Goal: Navigation & Orientation: Find specific page/section

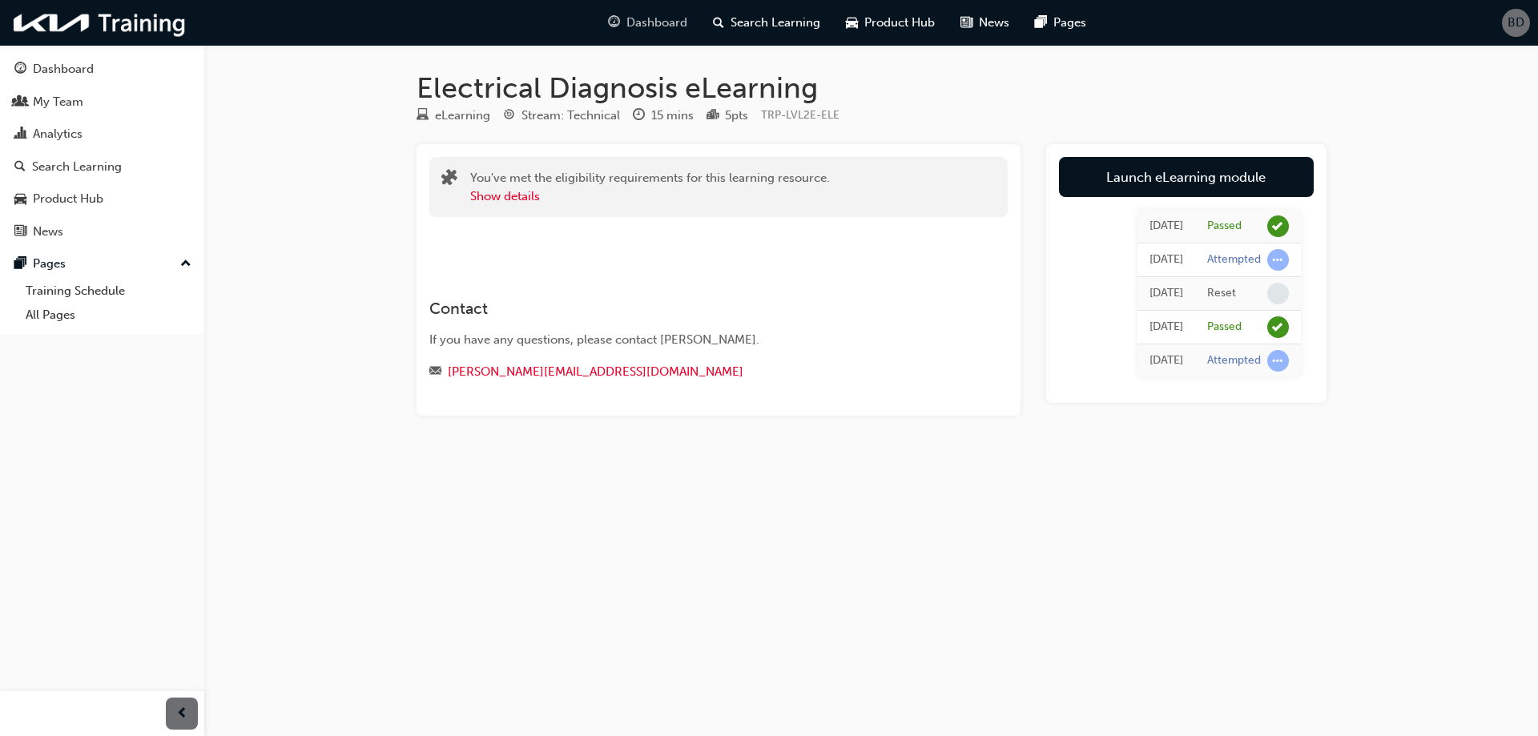
click at [662, 23] on span "Dashboard" at bounding box center [656, 23] width 61 height 18
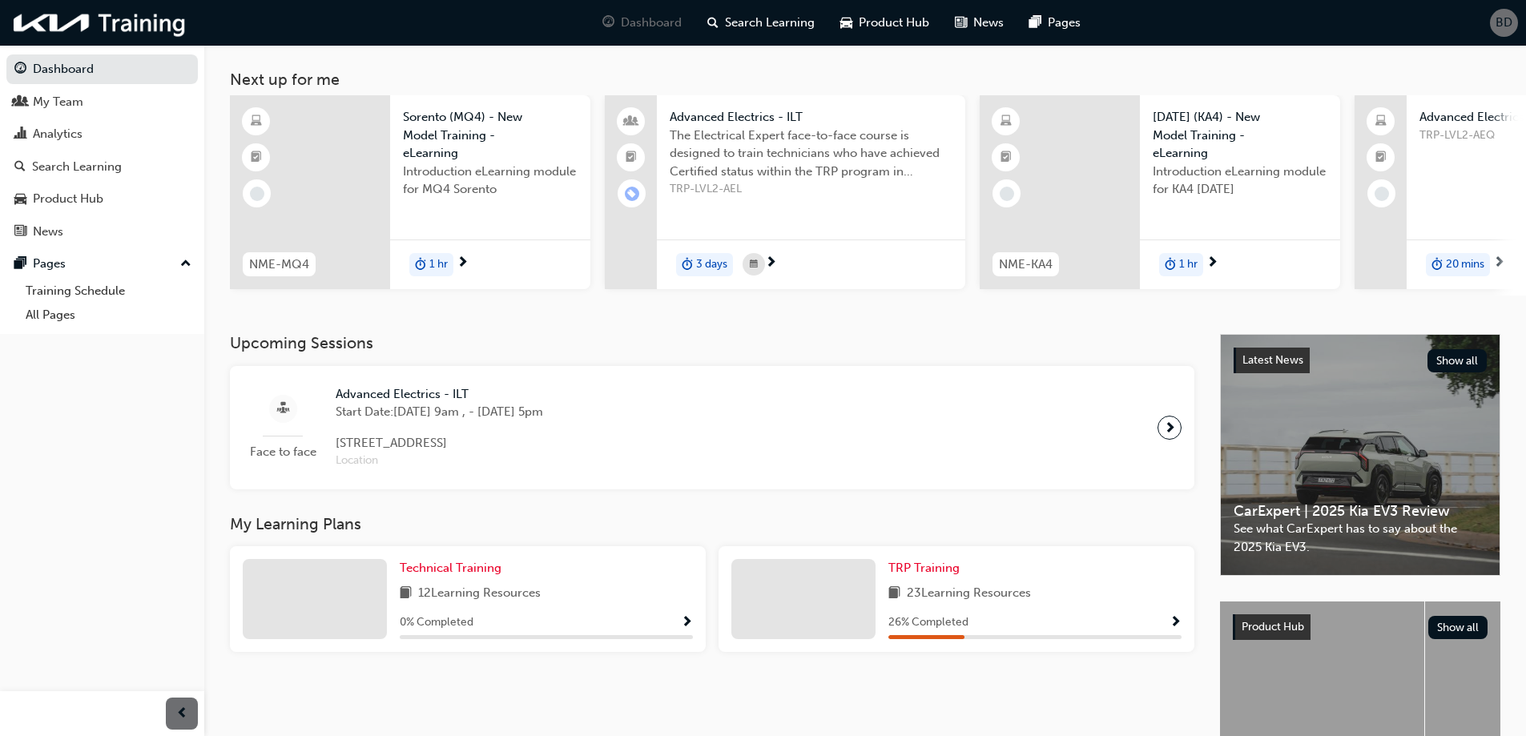
scroll to position [61, 0]
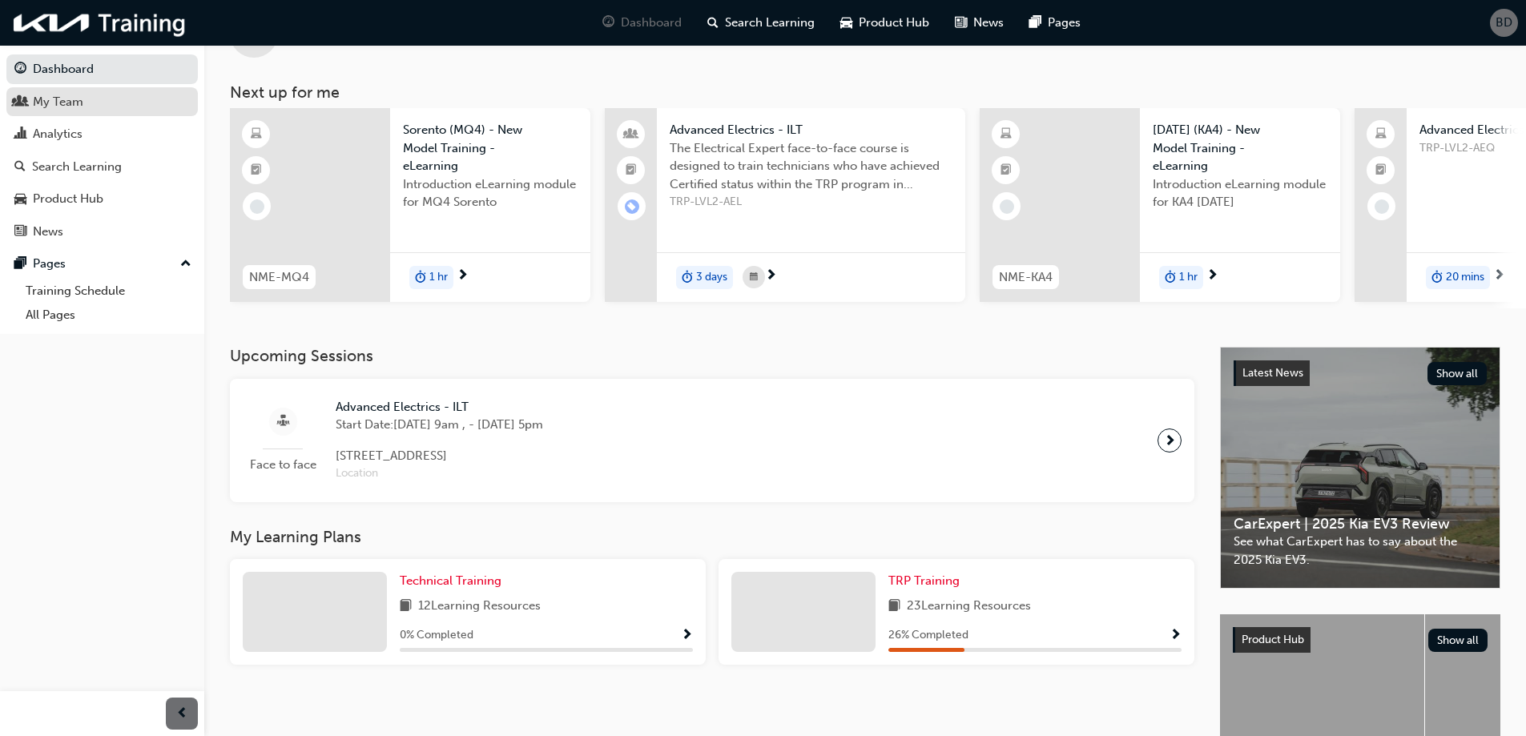
click at [82, 99] on div "My Team" at bounding box center [58, 102] width 50 height 18
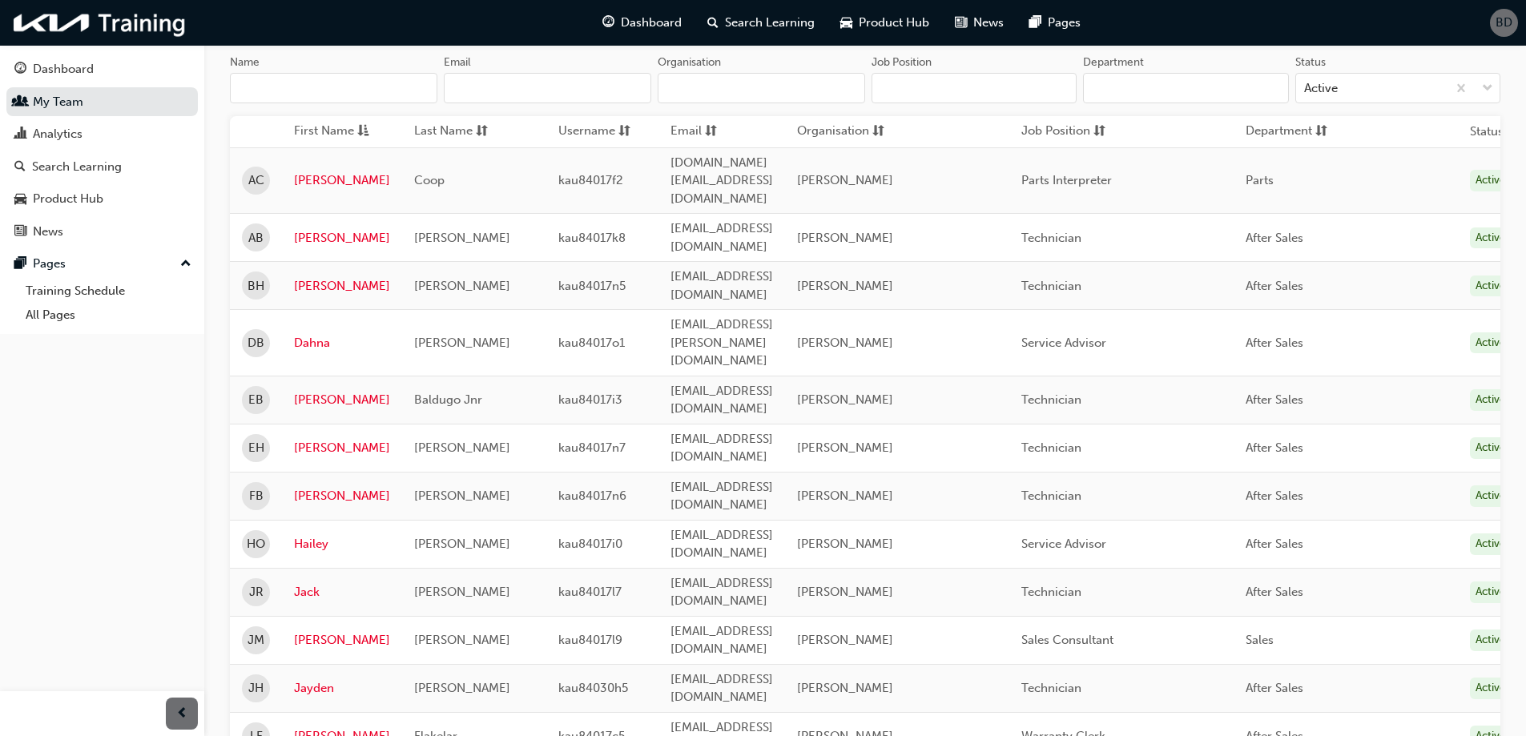
scroll to position [80, 0]
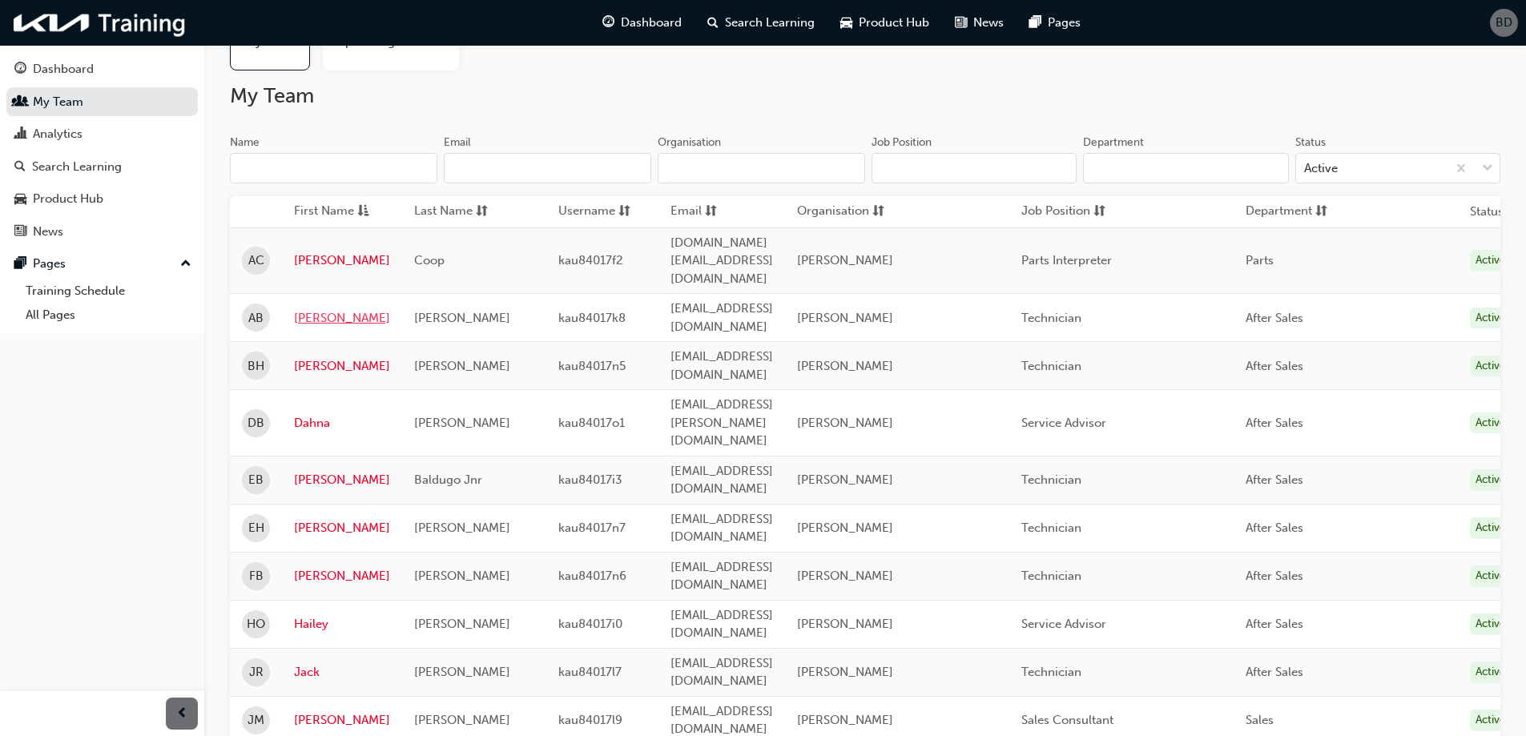
click at [324, 309] on link "[PERSON_NAME]" at bounding box center [342, 318] width 96 height 18
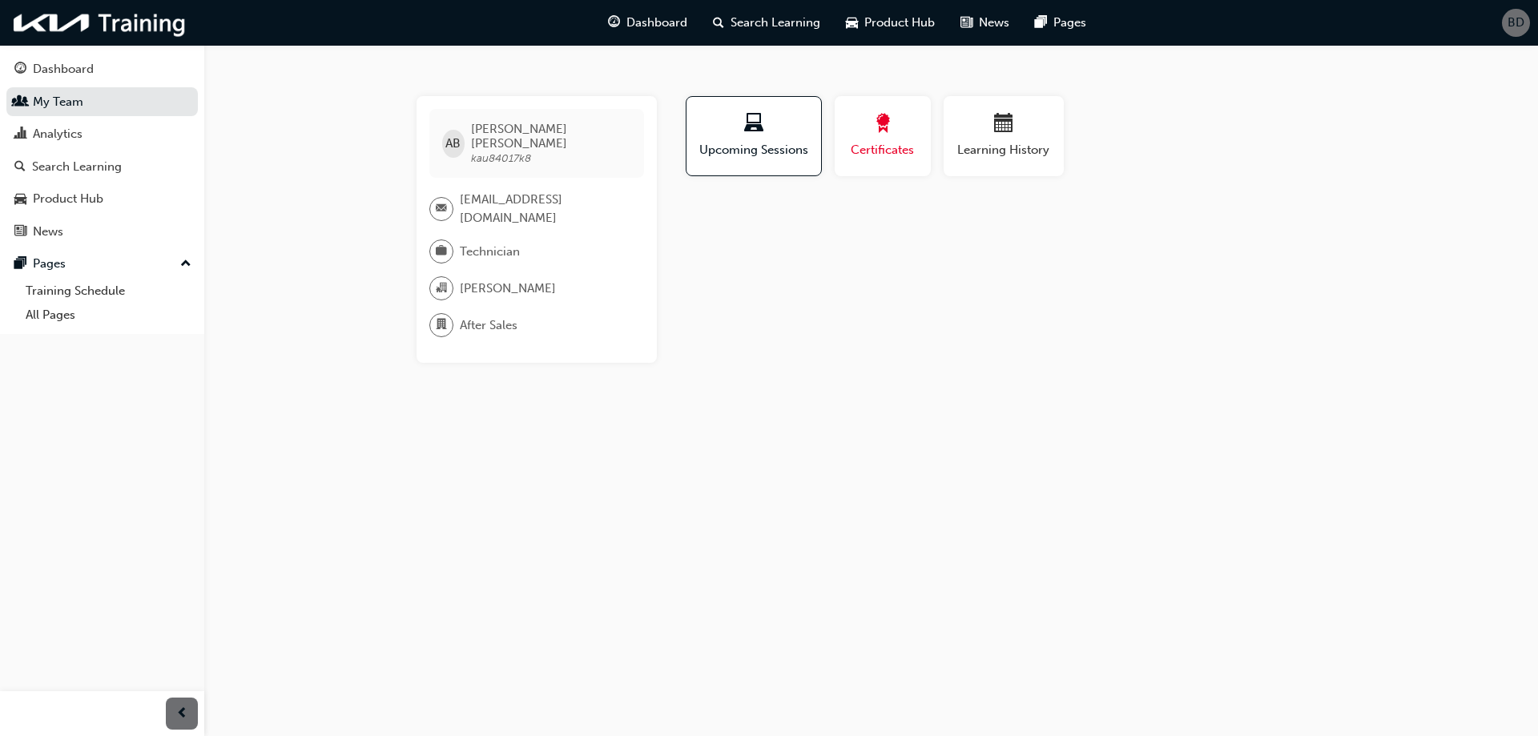
click at [892, 130] on div "button" at bounding box center [883, 126] width 72 height 25
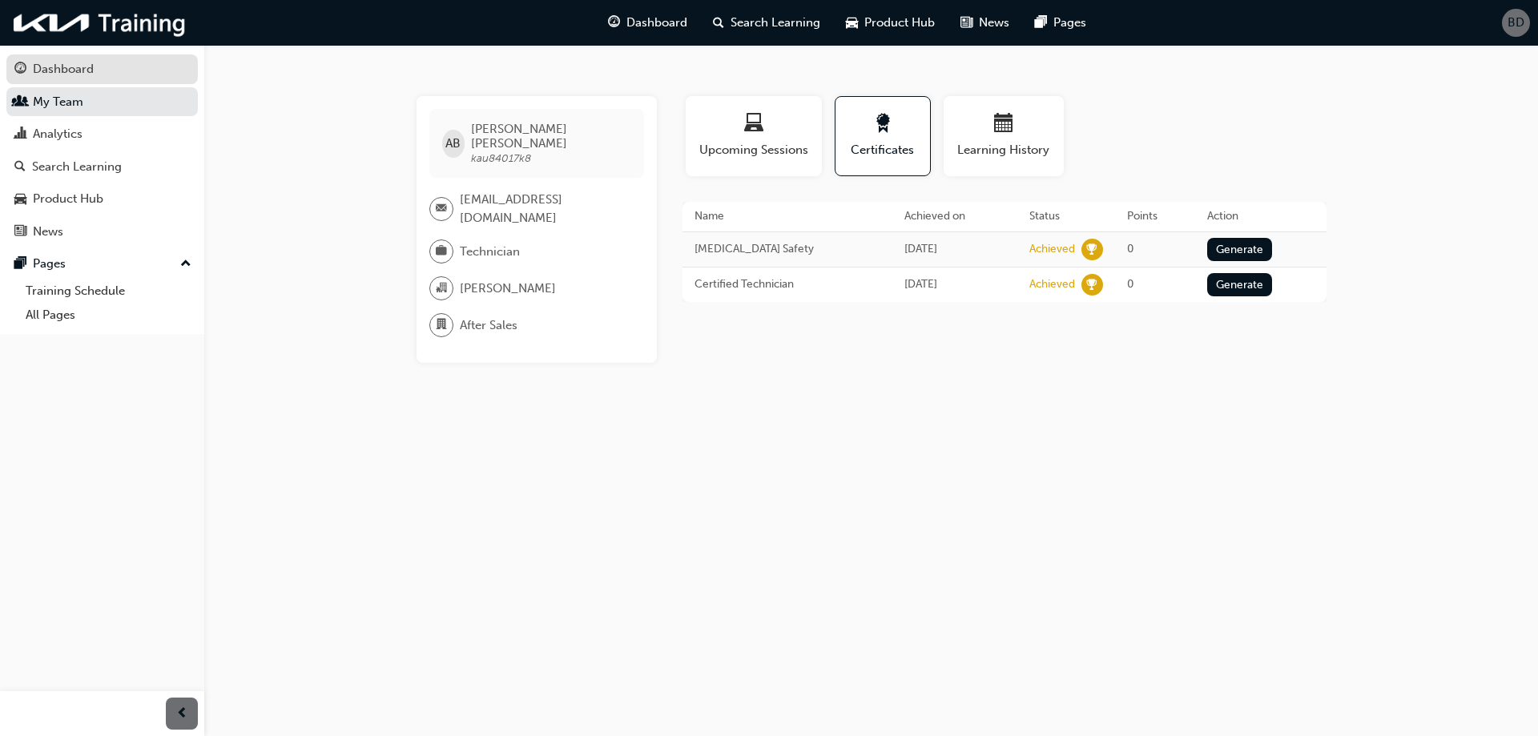
click at [72, 66] on div "Dashboard" at bounding box center [63, 69] width 61 height 18
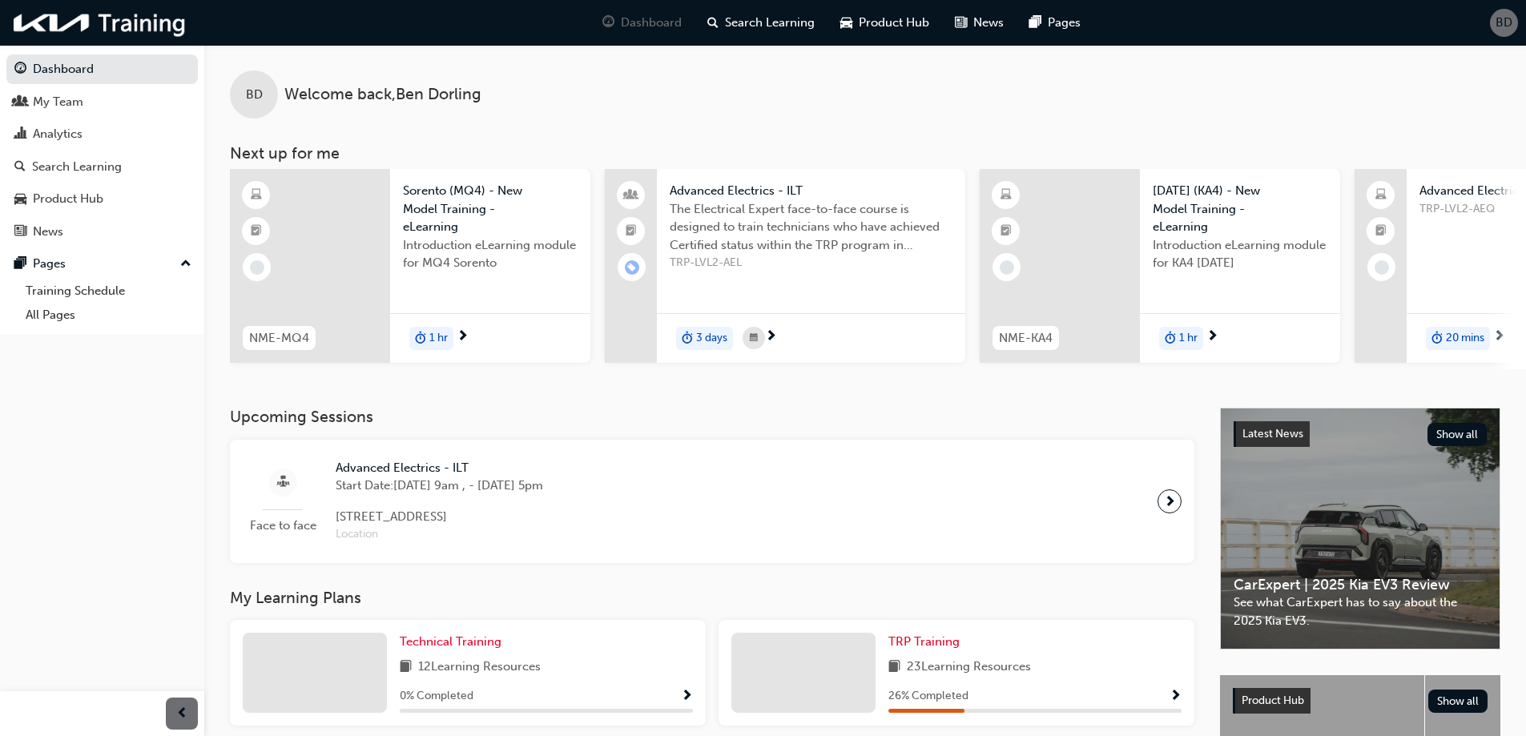
click at [1161, 503] on div at bounding box center [1169, 501] width 24 height 24
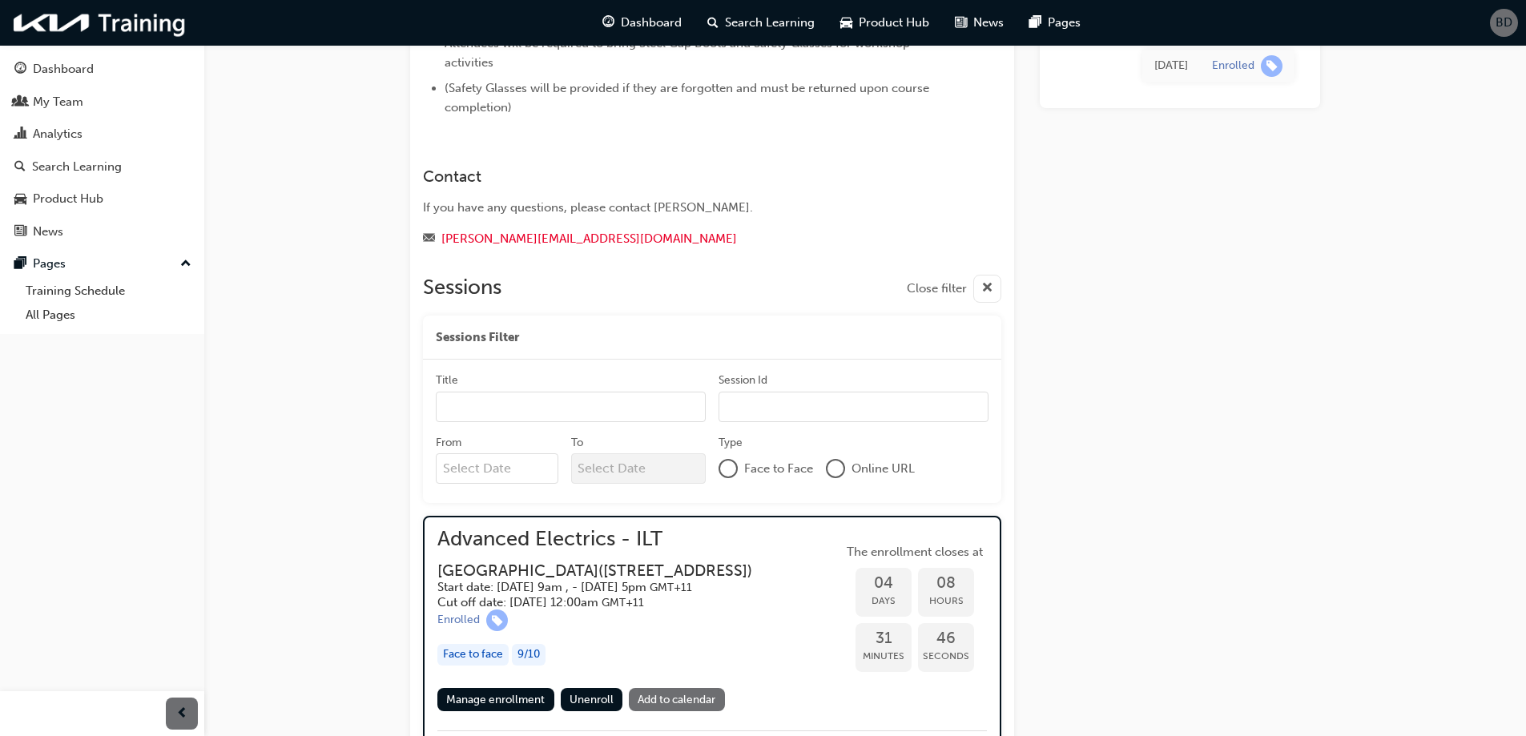
scroll to position [306, 0]
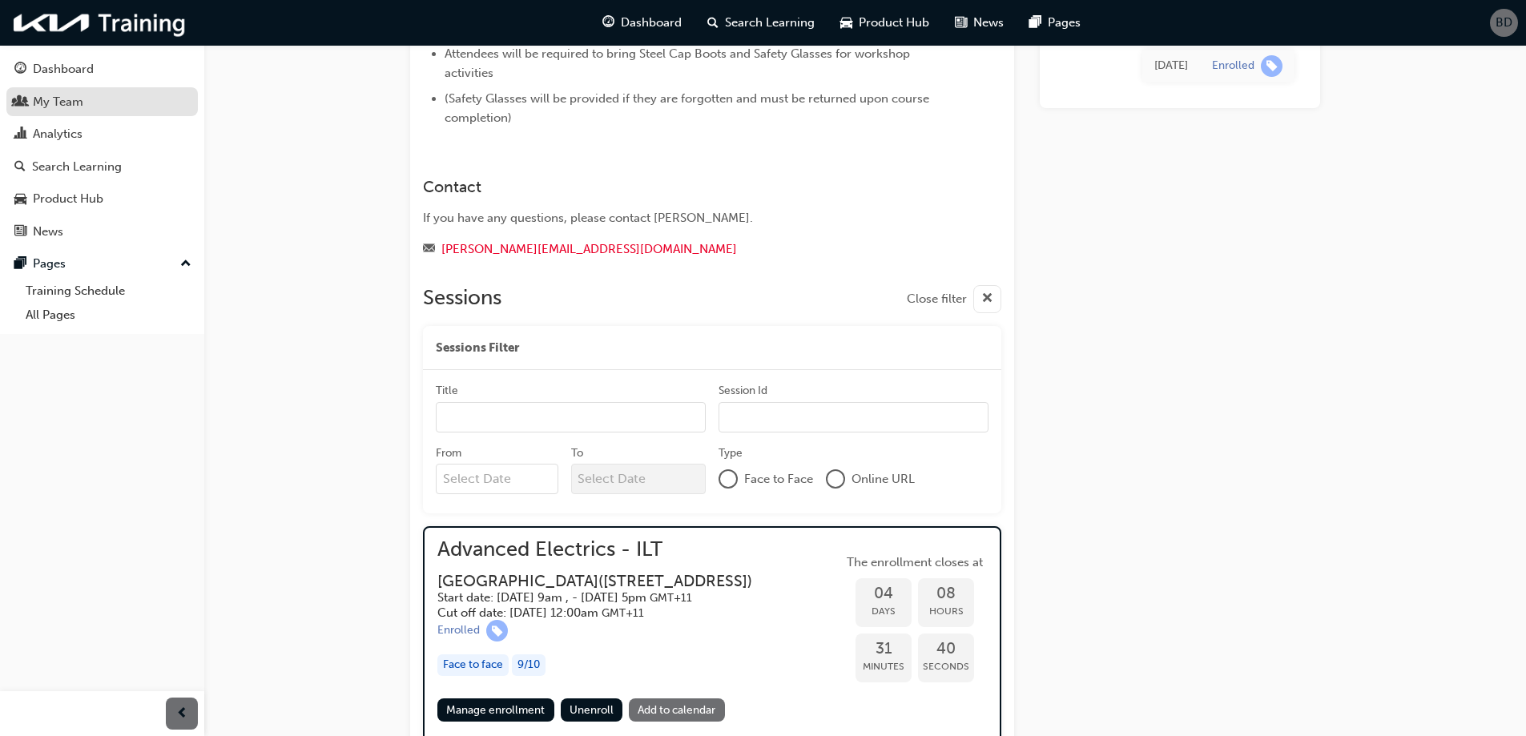
click at [66, 111] on link "My Team" at bounding box center [101, 102] width 191 height 30
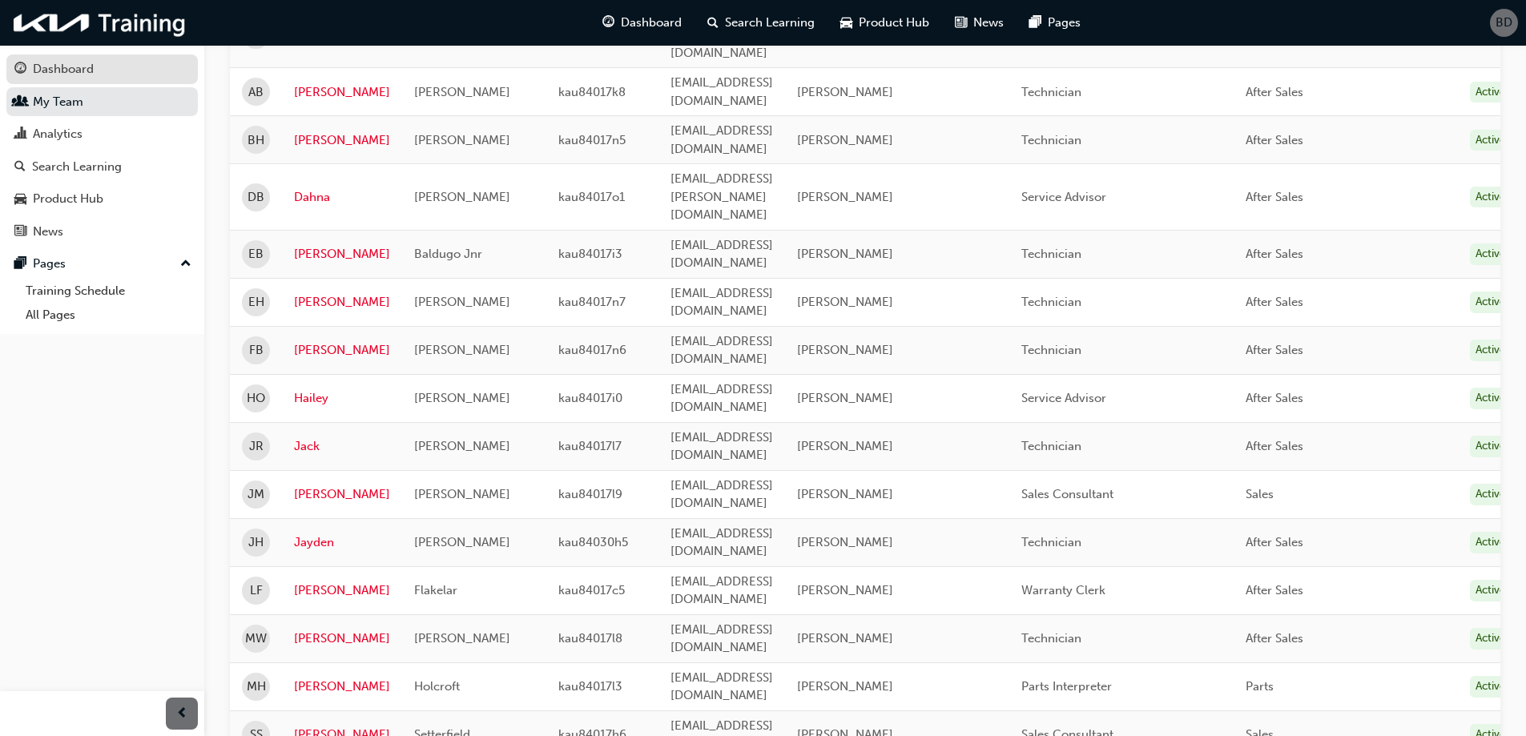
click at [75, 72] on div "Dashboard" at bounding box center [63, 69] width 61 height 18
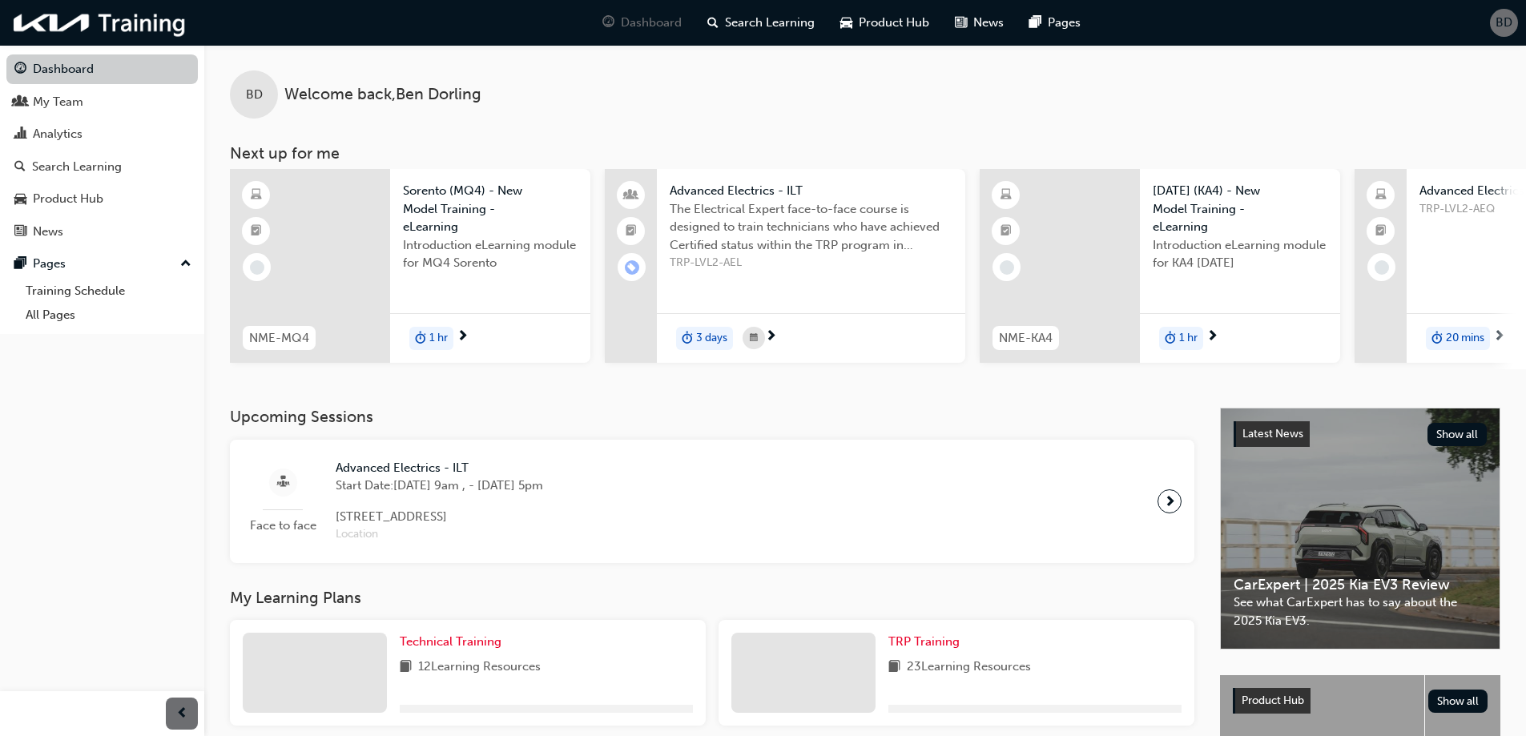
click at [75, 72] on link "Dashboard" at bounding box center [101, 69] width 191 height 30
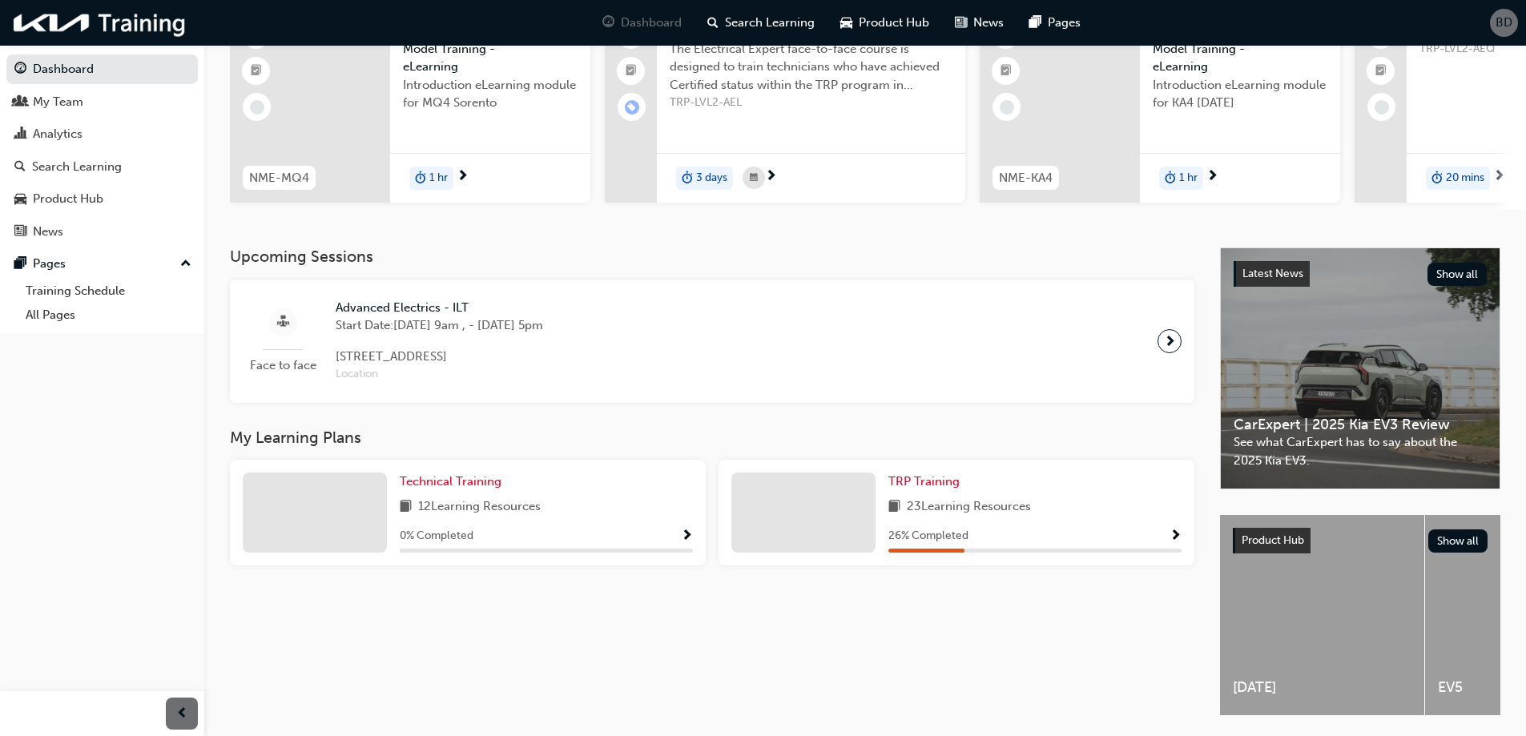
scroll to position [221, 0]
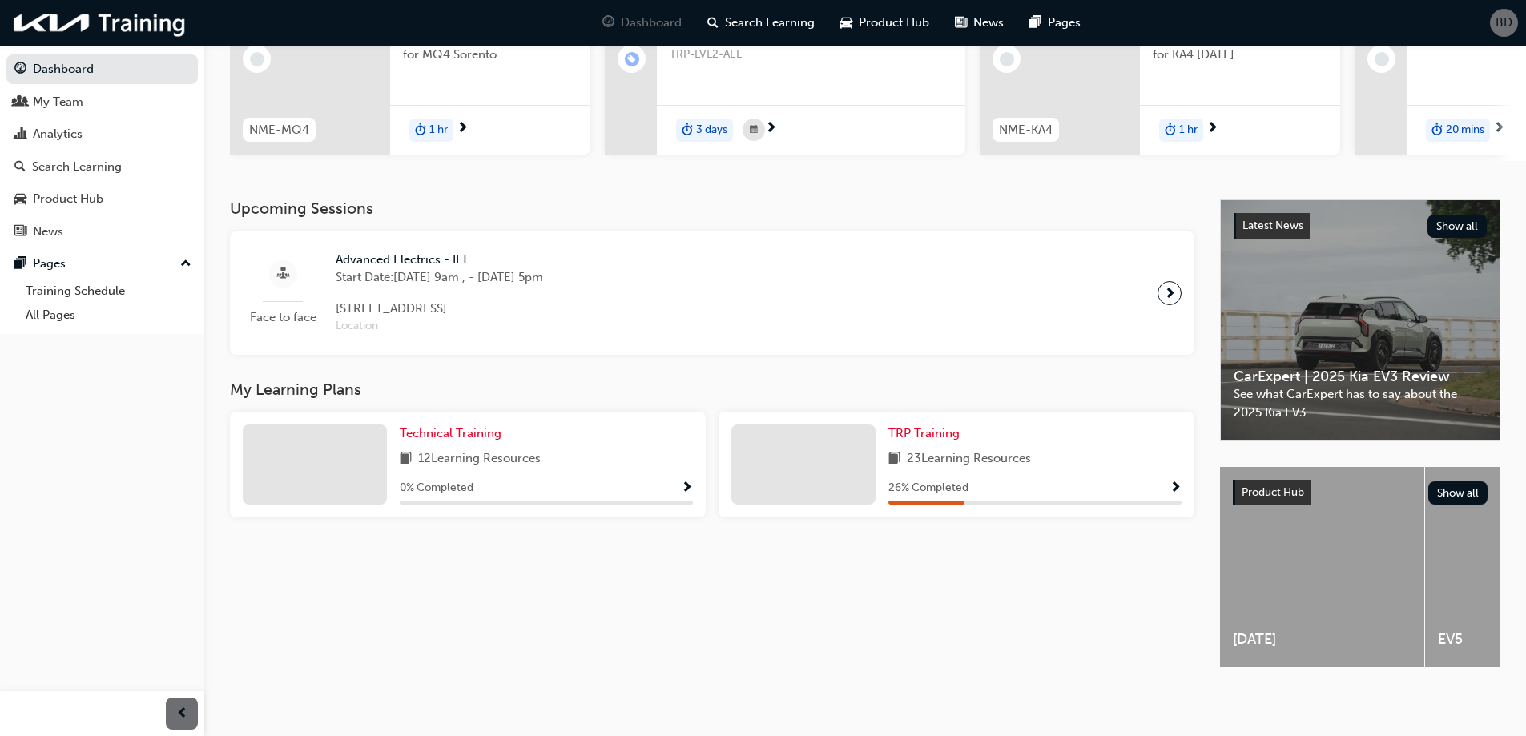
click at [1176, 481] on span "Show Progress" at bounding box center [1175, 488] width 12 height 14
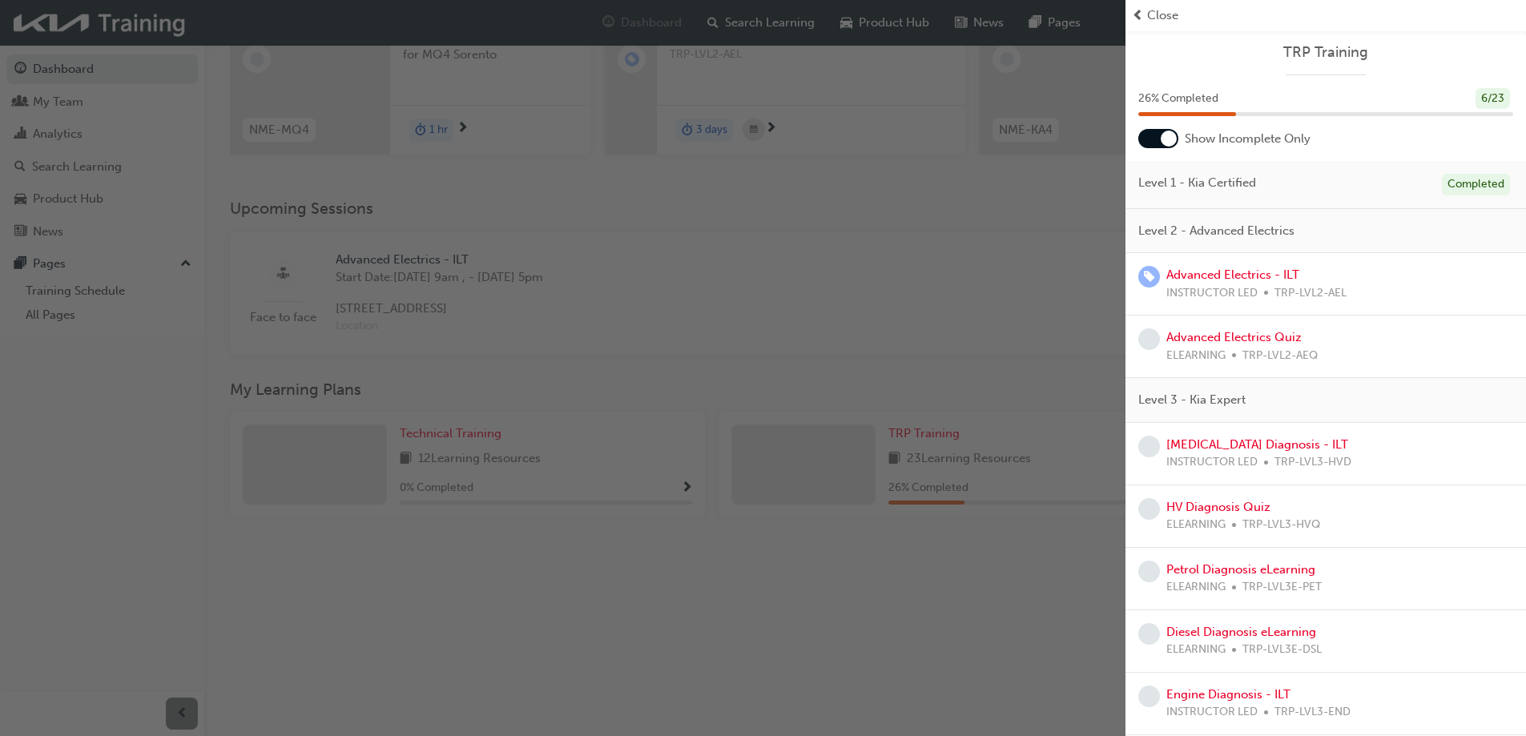
scroll to position [0, 0]
click at [1140, 15] on span "prev-icon" at bounding box center [1138, 15] width 12 height 18
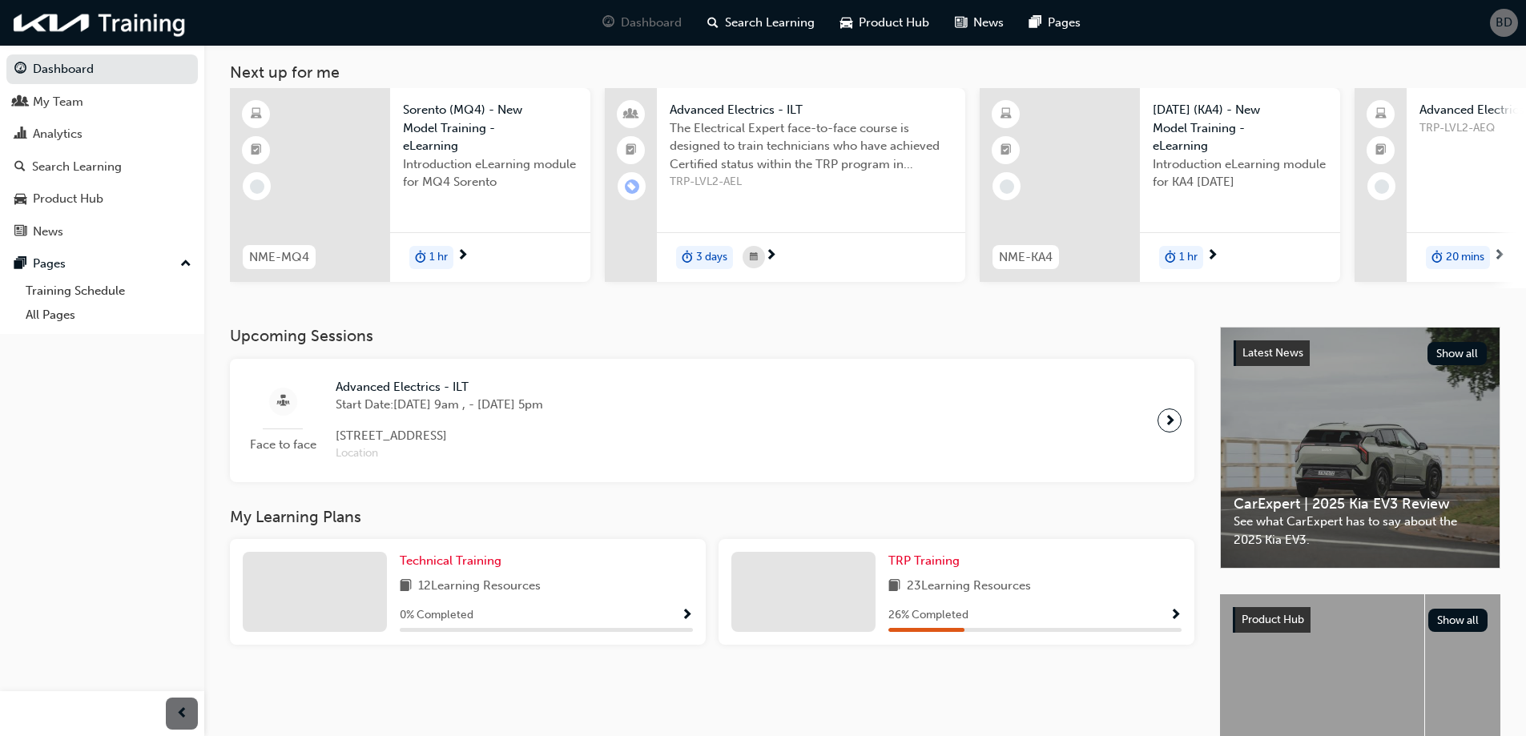
scroll to position [221, 0]
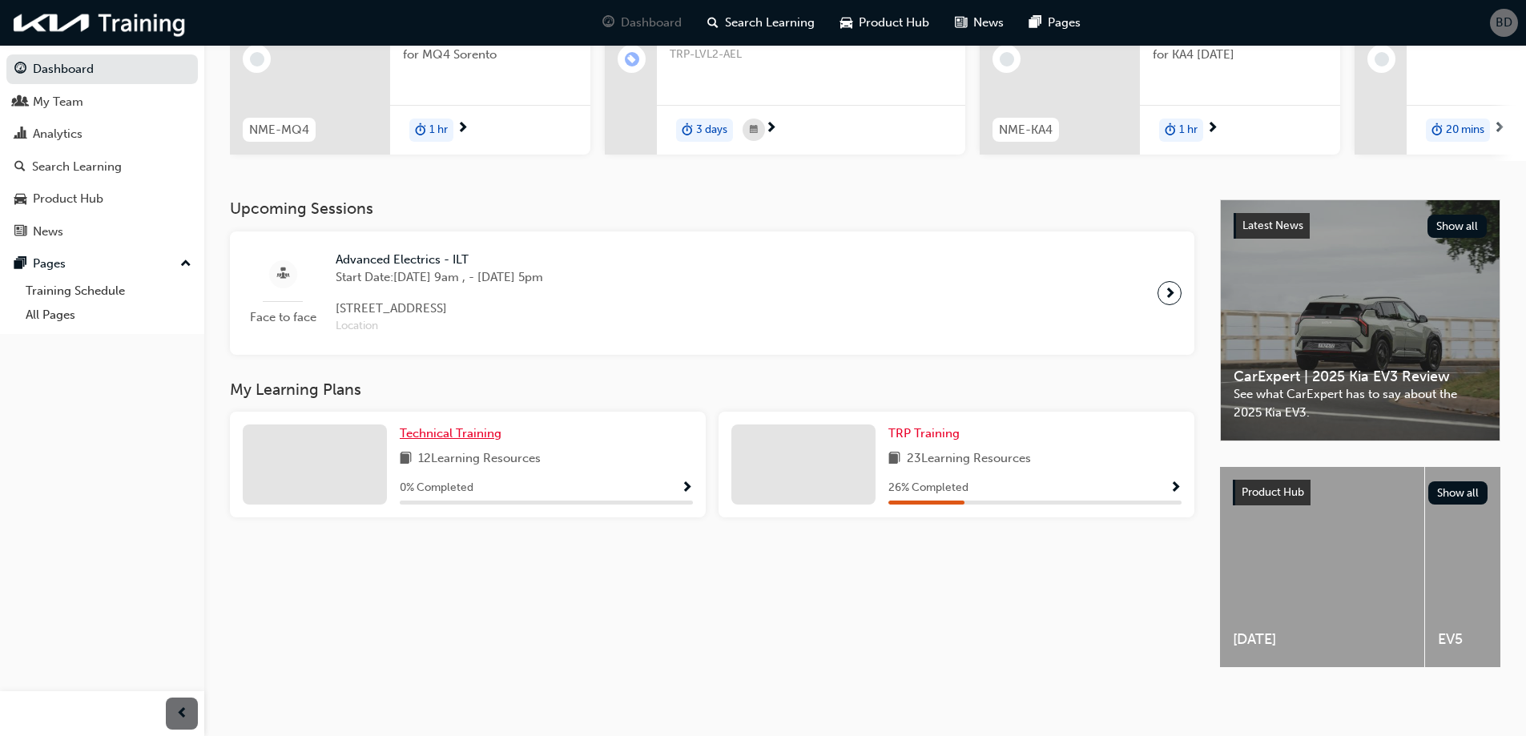
click at [444, 424] on link "Technical Training" at bounding box center [454, 433] width 108 height 18
